Goal: Communication & Community: Answer question/provide support

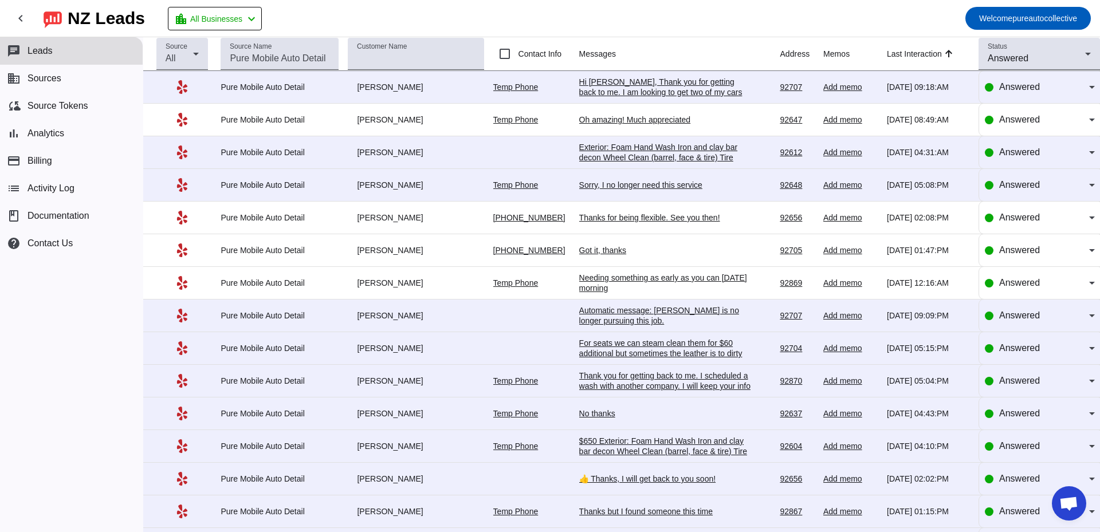
click at [654, 97] on td "Hi [PERSON_NAME], Thank you for getting back to me. I am looking to get two of …" at bounding box center [679, 87] width 201 height 33
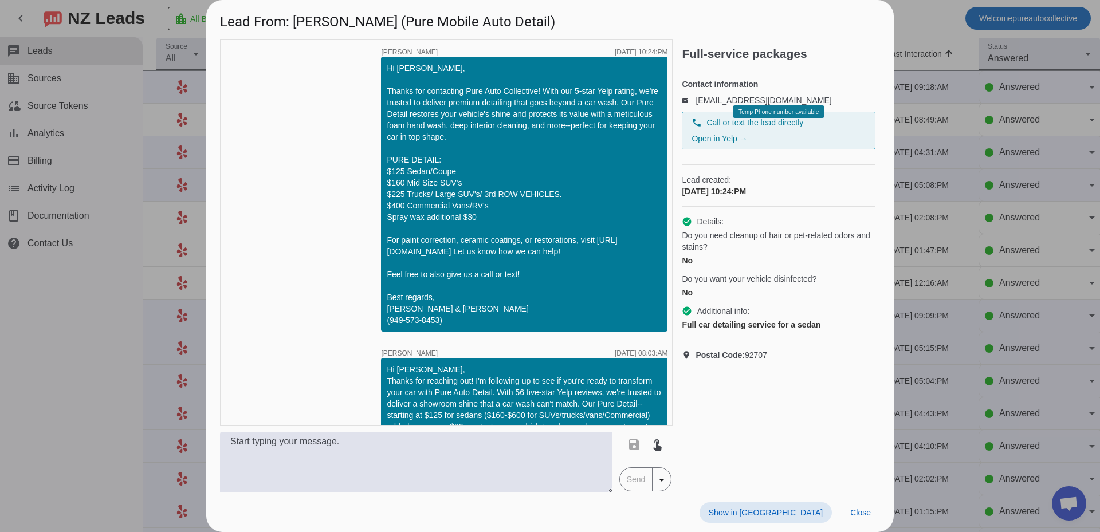
scroll to position [197, 0]
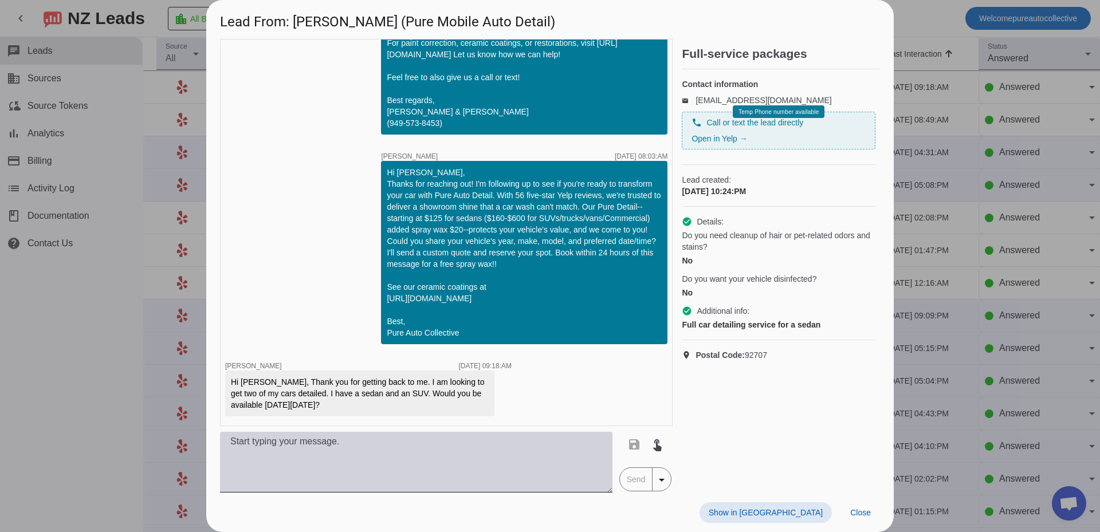
click at [447, 474] on textarea at bounding box center [416, 462] width 392 height 61
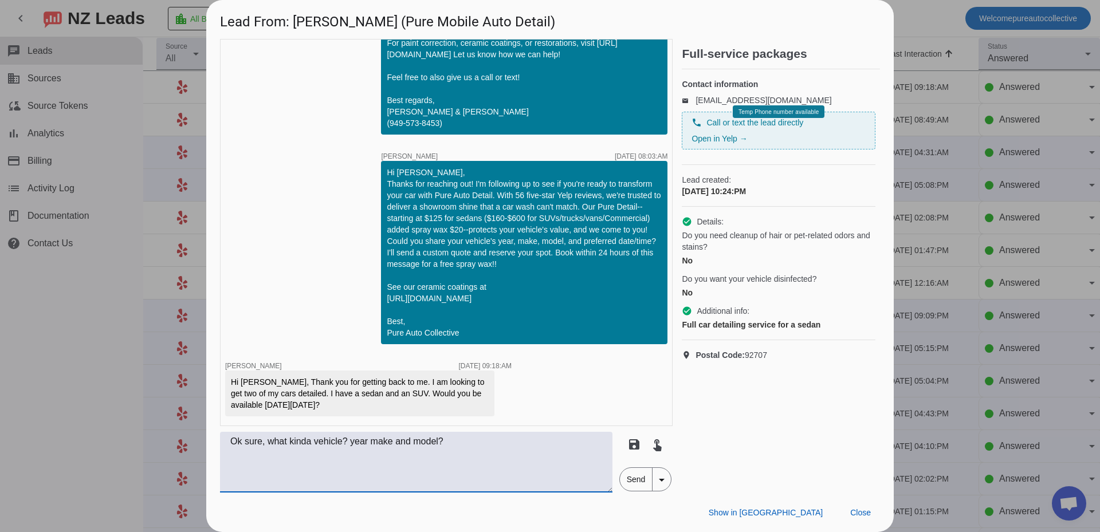
type textarea "Ok sure, what kinda vehicle? year make and model?"
click at [643, 490] on span "Send" at bounding box center [636, 479] width 33 height 23
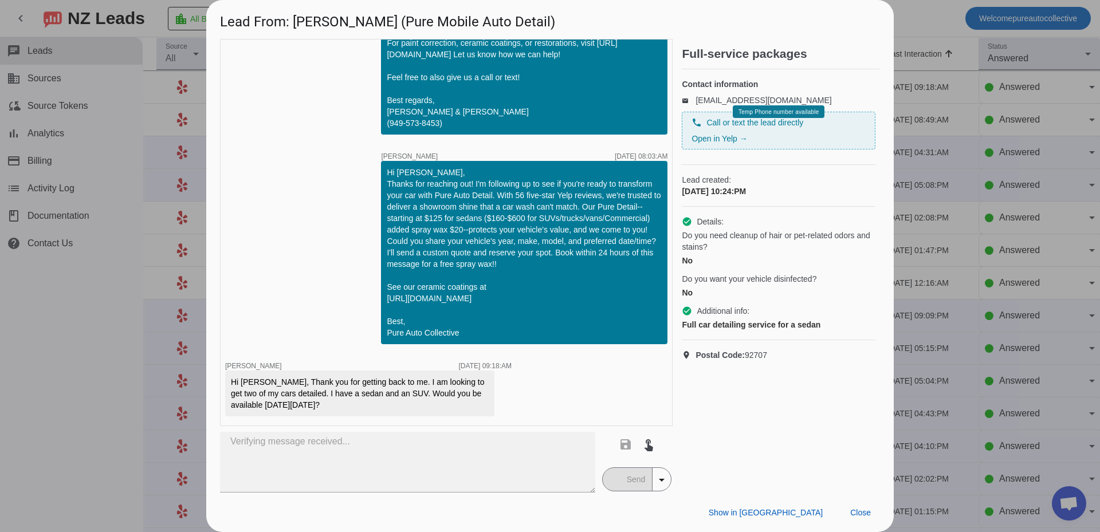
click at [1050, 325] on div at bounding box center [550, 266] width 1100 height 532
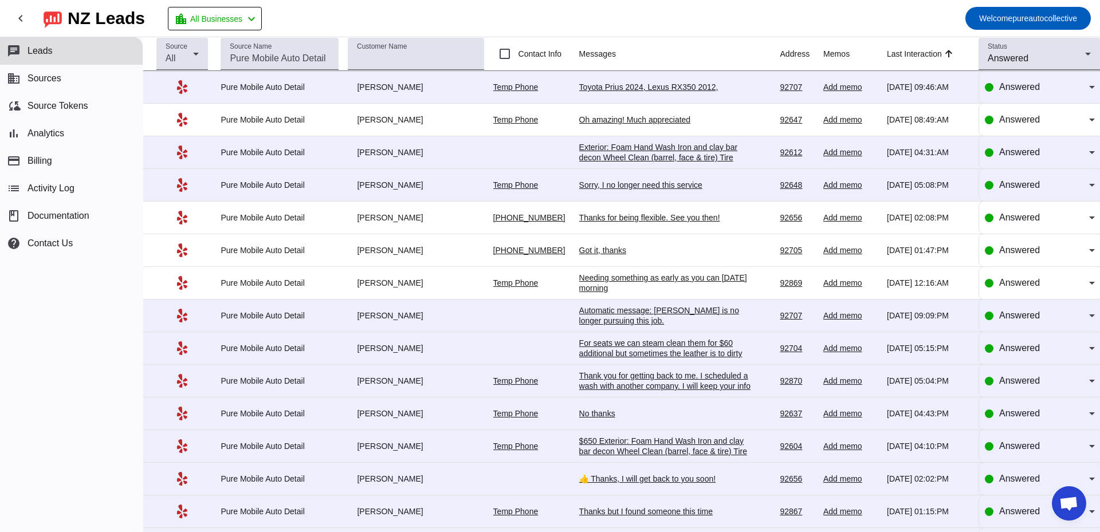
click at [639, 85] on div "Toyota Prius 2024, Lexus RX350 2012," at bounding box center [665, 87] width 172 height 10
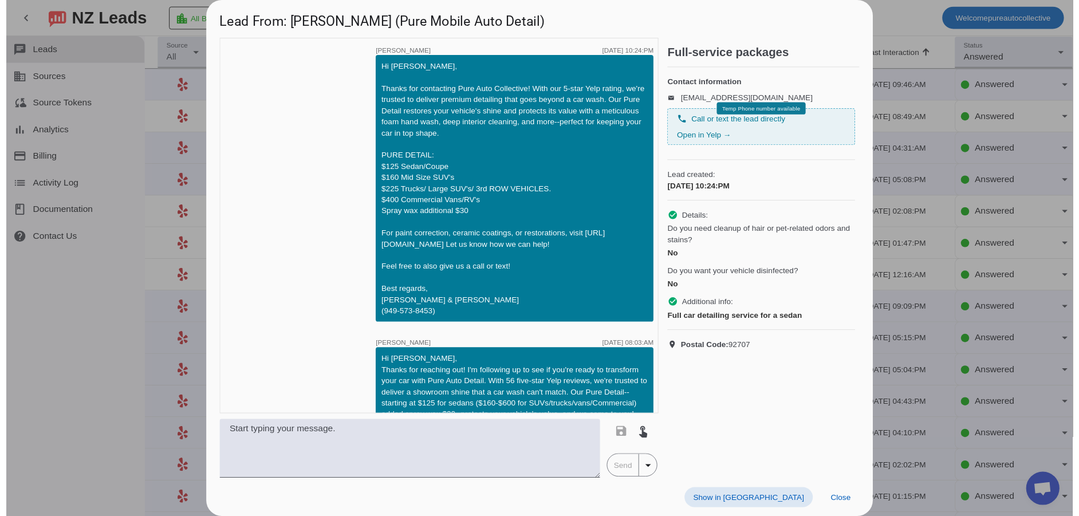
scroll to position [296, 0]
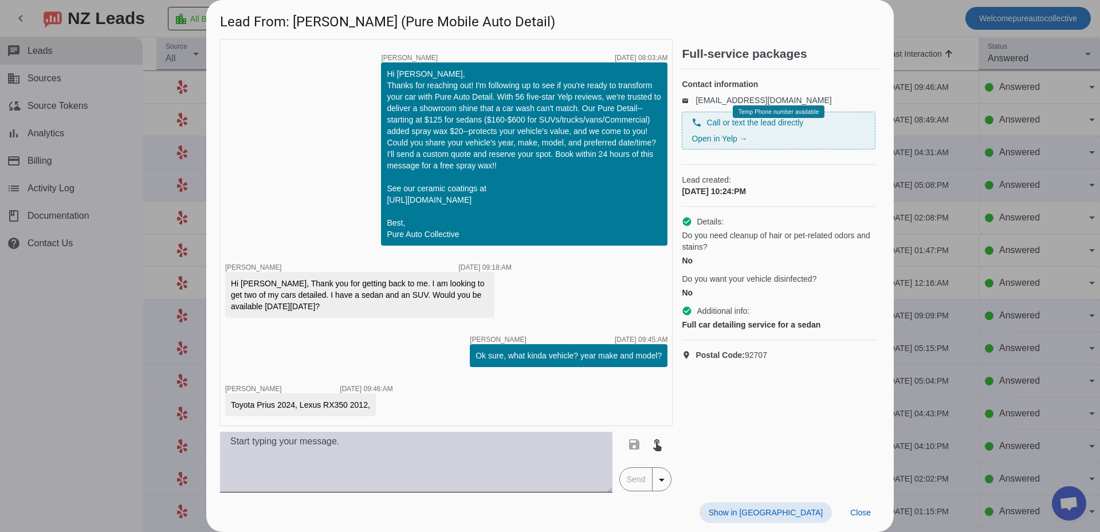
click at [450, 457] on textarea at bounding box center [416, 462] width 392 height 61
click at [337, 459] on textarea at bounding box center [416, 462] width 392 height 61
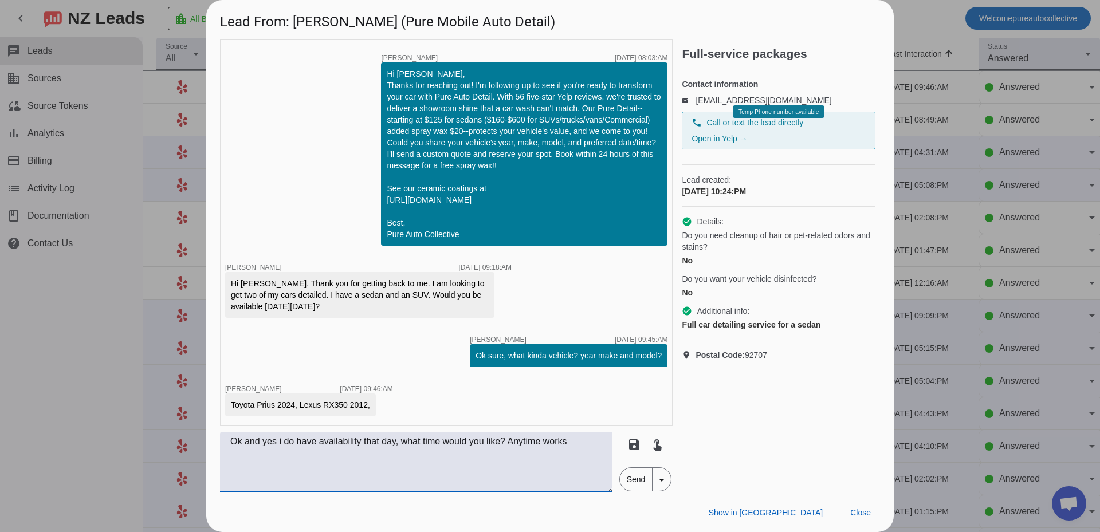
type textarea "Ok and yes i do have availability that day, what time would you like? Anytime w…"
click at [639, 483] on span "Send" at bounding box center [636, 479] width 33 height 23
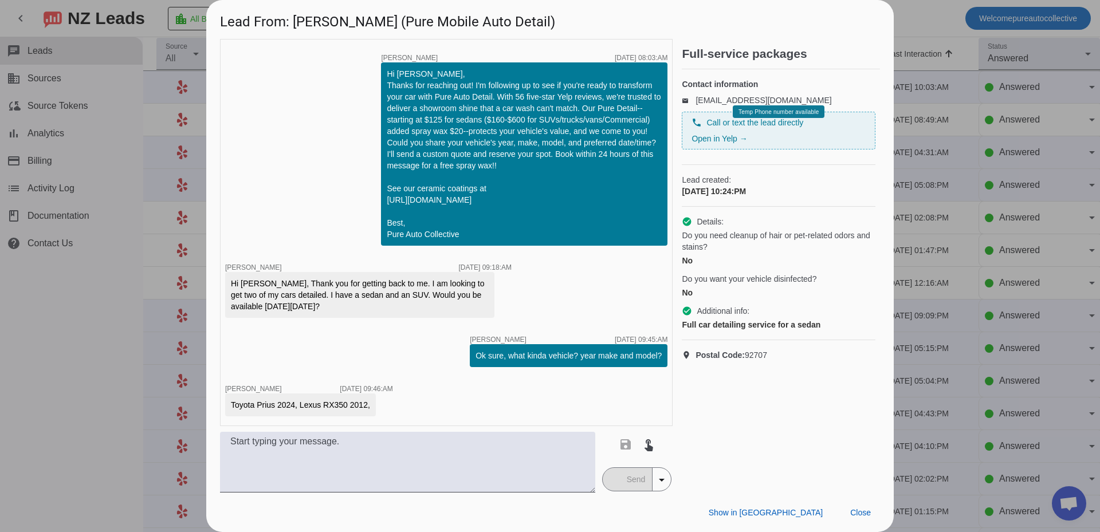
scroll to position [356, 0]
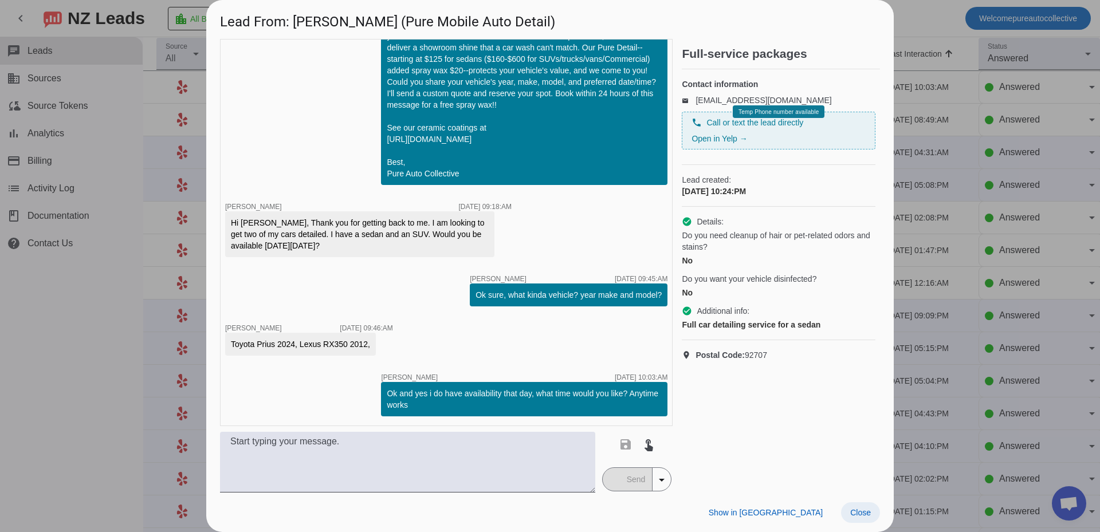
click at [852, 509] on span "Close" at bounding box center [860, 512] width 21 height 9
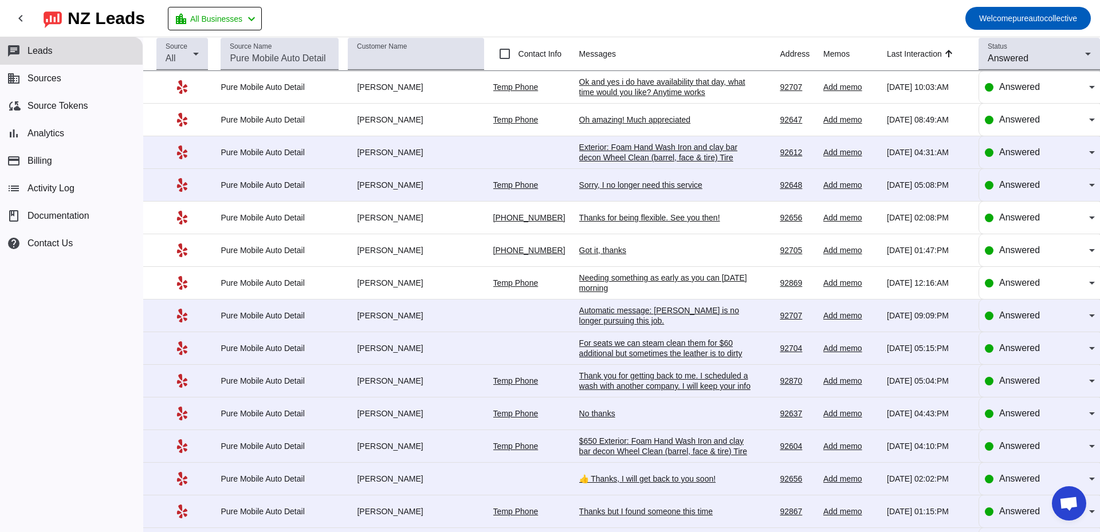
click at [123, 299] on div "chat Leads business Sources cloud_sync Source Tokens bar_chart Analytics paymen…" at bounding box center [71, 284] width 143 height 495
click at [95, 328] on div "chat Leads business Sources cloud_sync Source Tokens bar_chart Analytics paymen…" at bounding box center [71, 284] width 143 height 495
click at [66, 297] on div "chat Leads business Sources cloud_sync Source Tokens bar_chart Analytics paymen…" at bounding box center [71, 284] width 143 height 495
drag, startPoint x: 387, startPoint y: 1, endPoint x: 477, endPoint y: 20, distance: 92.6
click at [477, 20] on mat-toolbar-row "chevron_left [GEOGRAPHIC_DATA] Leads location_city All Businesses chevron_left …" at bounding box center [550, 18] width 1100 height 37
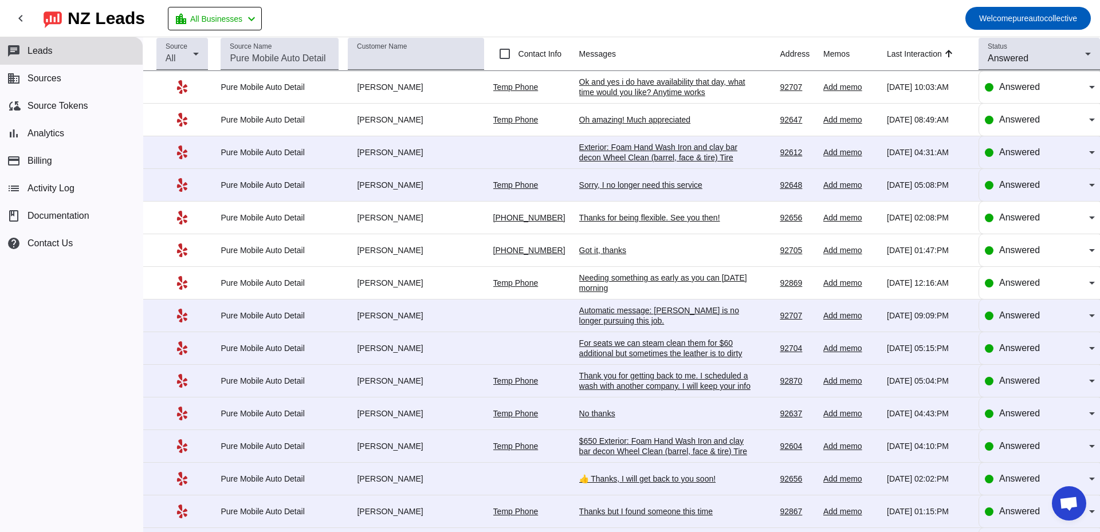
click at [485, 7] on mat-toolbar-row "chevron_left [GEOGRAPHIC_DATA] Leads location_city All Businesses chevron_left …" at bounding box center [550, 18] width 1100 height 37
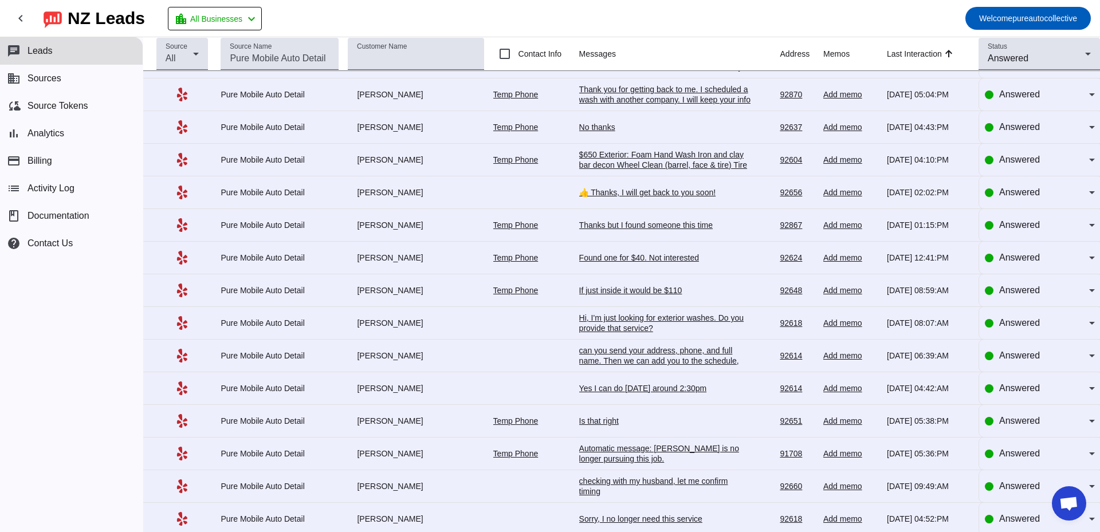
scroll to position [0, 0]
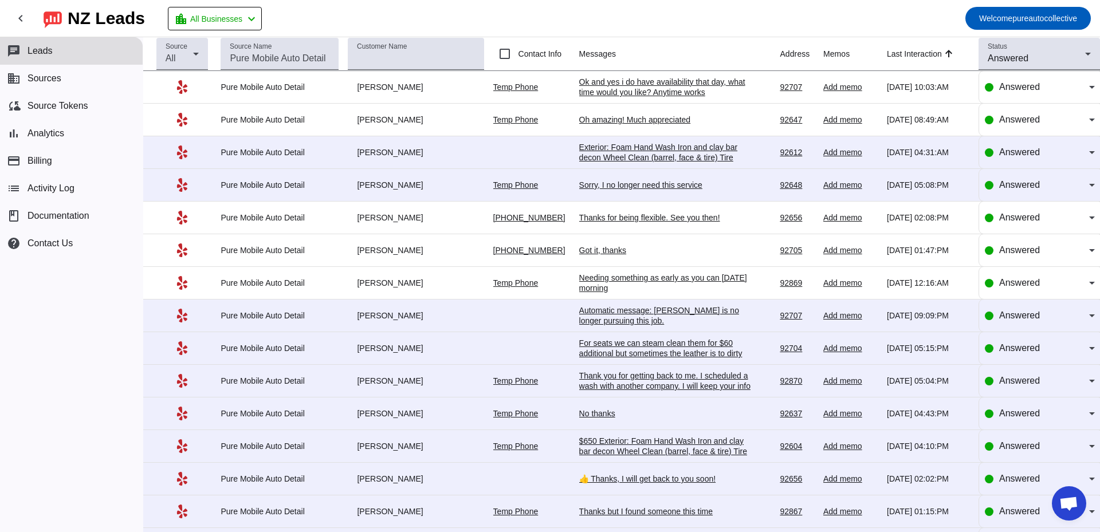
click at [51, 272] on div "chat Leads business Sources cloud_sync Source Tokens bar_chart Analytics paymen…" at bounding box center [71, 284] width 143 height 495
click at [113, 289] on div "chat Leads business Sources cloud_sync Source Tokens bar_chart Analytics paymen…" at bounding box center [71, 284] width 143 height 495
click at [37, 329] on div "chat Leads business Sources cloud_sync Source Tokens bar_chart Analytics paymen…" at bounding box center [71, 284] width 143 height 495
click at [92, 292] on div "chat Leads business Sources cloud_sync Source Tokens bar_chart Analytics paymen…" at bounding box center [71, 284] width 143 height 495
click at [58, 339] on div "chat Leads business Sources cloud_sync Source Tokens bar_chart Analytics paymen…" at bounding box center [71, 284] width 143 height 495
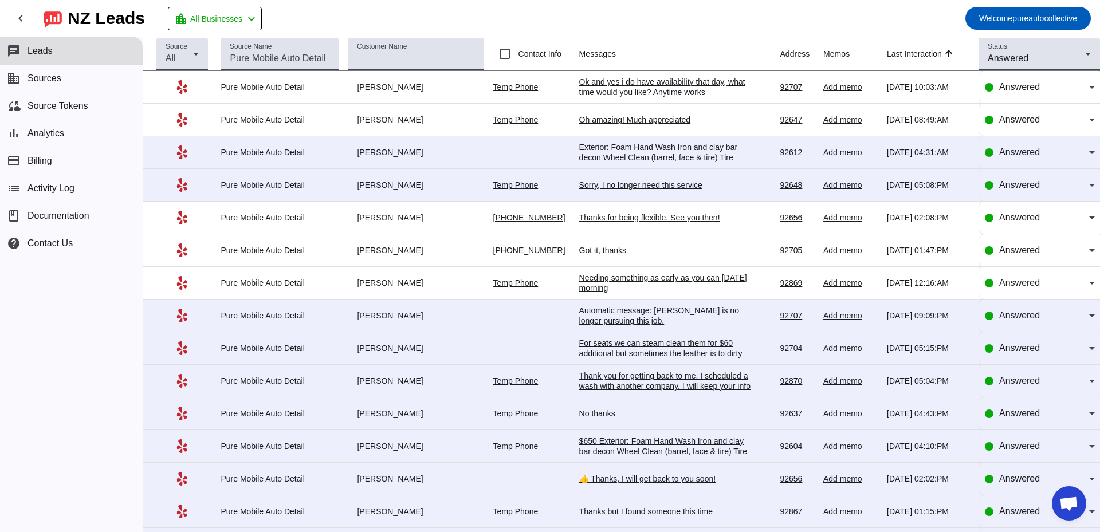
click at [63, 320] on div "chat Leads business Sources cloud_sync Source Tokens bar_chart Analytics paymen…" at bounding box center [71, 284] width 143 height 495
